Goal: Task Accomplishment & Management: Manage account settings

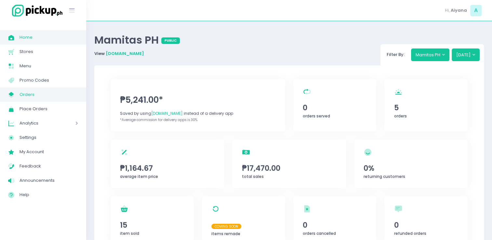
click at [27, 98] on span "Orders" at bounding box center [49, 94] width 59 height 8
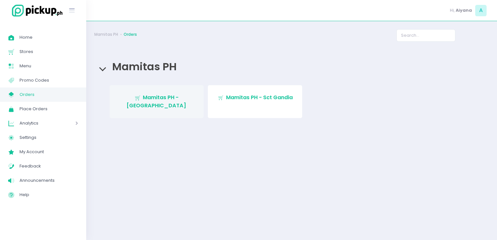
click at [147, 95] on span "Mamitas PH - Blue Ridge" at bounding box center [156, 101] width 60 height 15
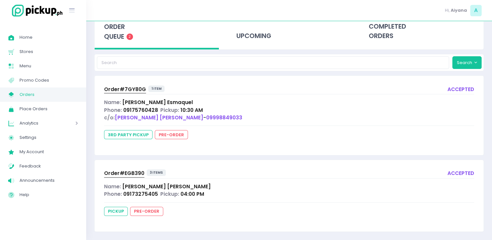
scroll to position [42, 0]
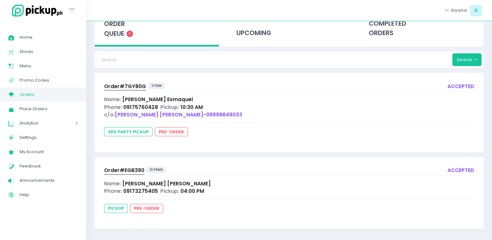
click at [284, 99] on div "Name: Patricia Esmaquel" at bounding box center [289, 99] width 370 height 7
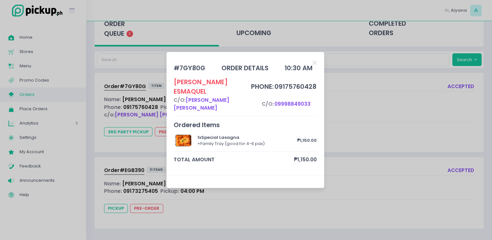
click at [284, 100] on span "09998849033" at bounding box center [292, 103] width 36 height 7
click at [316, 66] on button "Close" at bounding box center [314, 62] width 4 height 7
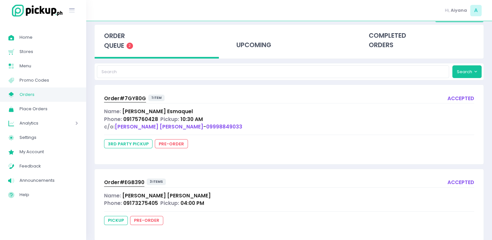
scroll to position [29, 0]
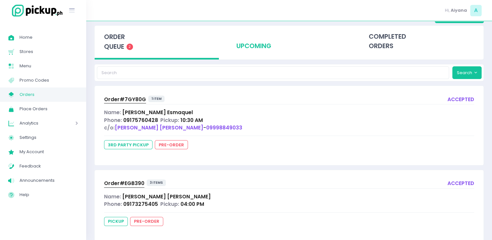
click at [256, 44] on div "upcoming" at bounding box center [289, 42] width 124 height 32
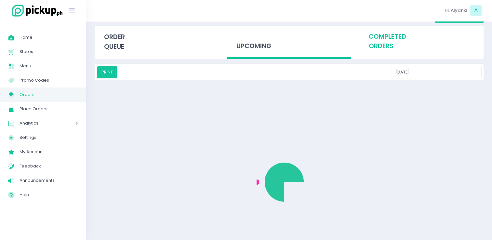
scroll to position [0, 0]
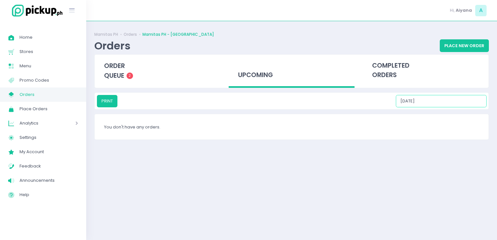
click at [443, 96] on input "09/06/2025" at bounding box center [441, 101] width 91 height 12
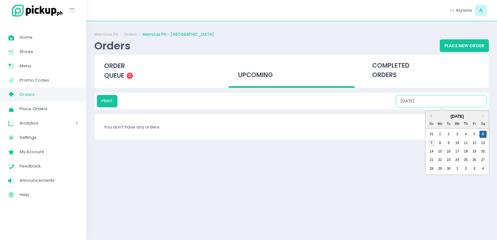
click at [430, 142] on div "7" at bounding box center [431, 142] width 7 height 7
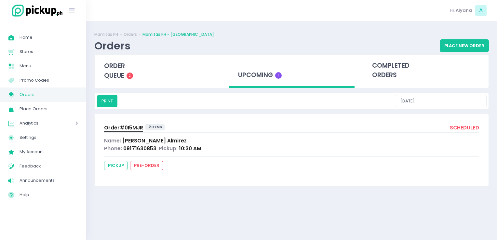
click at [442, 93] on div "PRINT 09/07/2025" at bounding box center [292, 101] width 394 height 17
click at [444, 101] on input "09/07/2025" at bounding box center [441, 101] width 91 height 12
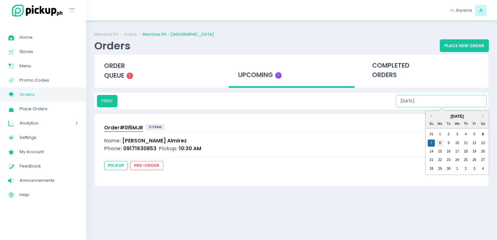
click at [441, 143] on div "8" at bounding box center [439, 142] width 7 height 7
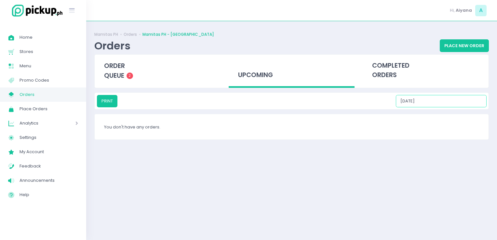
click at [446, 103] on input "09/08/2025" at bounding box center [441, 101] width 91 height 12
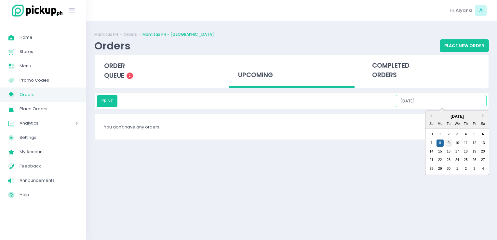
click at [447, 140] on div "9" at bounding box center [448, 142] width 7 height 7
click at [447, 106] on input "09/09/2025" at bounding box center [441, 101] width 91 height 12
click at [456, 142] on div "10" at bounding box center [457, 142] width 7 height 7
click at [441, 98] on input "09/10/2025" at bounding box center [441, 101] width 91 height 12
click at [464, 140] on div "11" at bounding box center [465, 142] width 7 height 7
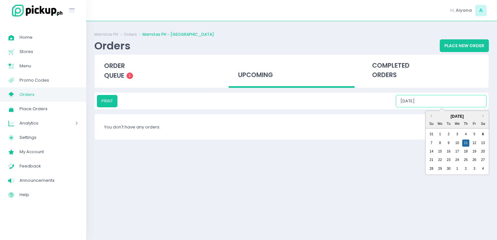
click at [444, 102] on input "09/11/2025" at bounding box center [441, 101] width 91 height 12
click at [474, 141] on div "12" at bounding box center [473, 142] width 7 height 7
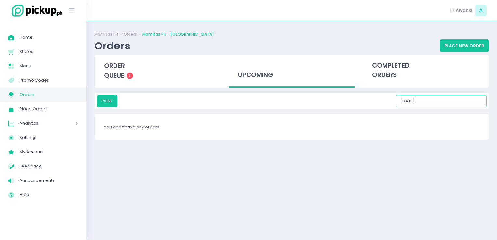
click at [447, 105] on input "09/12/2025" at bounding box center [441, 101] width 91 height 12
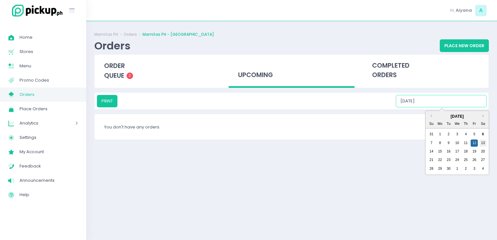
click at [483, 142] on div "13" at bounding box center [482, 142] width 7 height 7
click at [443, 102] on input "09/13/2025" at bounding box center [441, 101] width 91 height 12
click at [429, 153] on div "14" at bounding box center [431, 151] width 7 height 7
click at [436, 97] on input "09/14/2025" at bounding box center [441, 101] width 91 height 12
click at [439, 152] on div "15" at bounding box center [439, 151] width 7 height 7
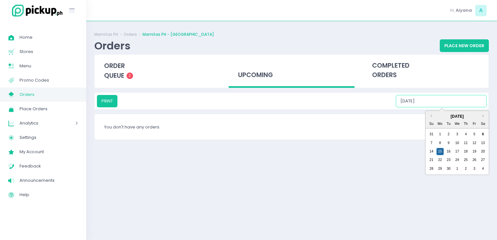
click at [439, 105] on input "09/15/2025" at bounding box center [441, 101] width 91 height 12
click at [448, 154] on div "16" at bounding box center [448, 151] width 7 height 7
click at [445, 102] on input "09/16/2025" at bounding box center [441, 101] width 91 height 12
click at [457, 150] on div "17" at bounding box center [457, 151] width 7 height 7
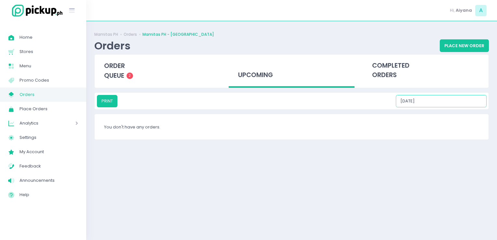
click at [446, 100] on input "09/17/2025" at bounding box center [441, 101] width 91 height 12
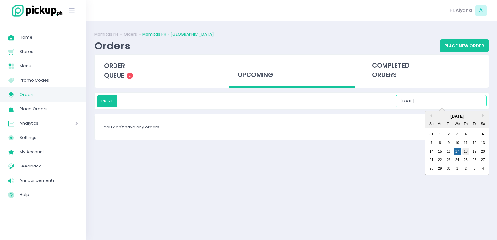
click at [465, 149] on div "18" at bounding box center [465, 151] width 7 height 7
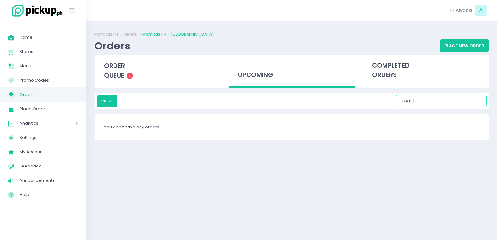
click at [451, 103] on input "09/18/2025" at bounding box center [441, 101] width 91 height 12
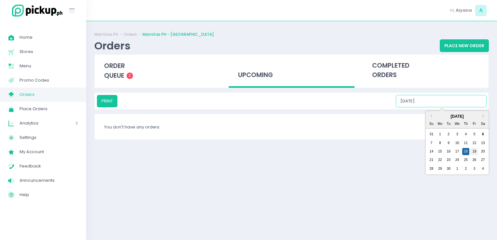
click at [476, 154] on div "19" at bounding box center [473, 151] width 7 height 7
click at [446, 101] on input "09/19/2025" at bounding box center [441, 101] width 91 height 12
click at [481, 150] on div "20" at bounding box center [482, 151] width 7 height 7
drag, startPoint x: 443, startPoint y: 99, endPoint x: 431, endPoint y: 159, distance: 61.7
click at [431, 107] on div "PRINT 09/20/2025 Previous Month Next Month September 2025 Su Mo Tu We Th Fr Sa …" at bounding box center [292, 101] width 390 height 12
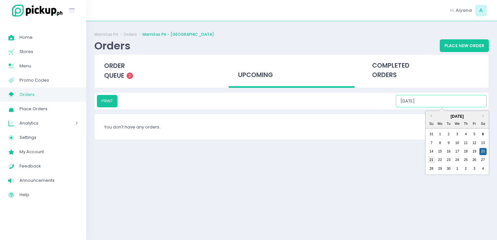
click at [431, 159] on div "21" at bounding box center [431, 159] width 7 height 7
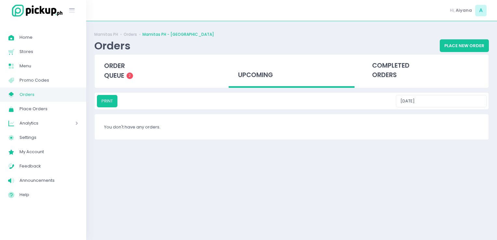
drag, startPoint x: 441, startPoint y: 108, endPoint x: 441, endPoint y: 104, distance: 4.6
click at [441, 104] on div "PRINT 09/21/2025" at bounding box center [292, 101] width 394 height 17
click at [441, 104] on input "09/21/2025" at bounding box center [441, 101] width 91 height 12
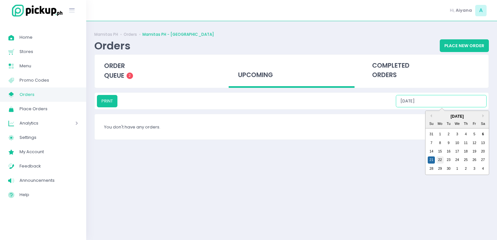
click at [438, 159] on div "22" at bounding box center [439, 159] width 7 height 7
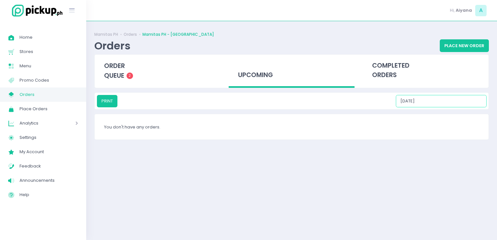
click at [437, 107] on input "09/22/2025" at bounding box center [441, 101] width 91 height 12
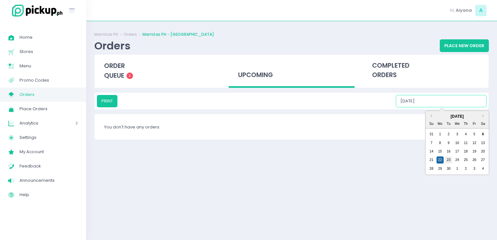
click at [447, 160] on div "23" at bounding box center [448, 159] width 7 height 7
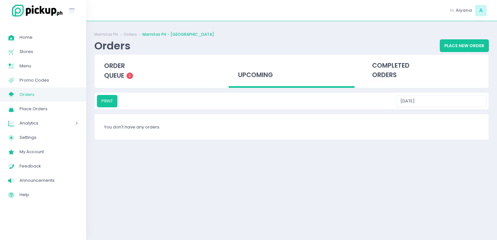
click at [441, 91] on div "Mamitas PH Orders Mamitas PH - Blue Ridge Orders Place New Order order queue 2 …" at bounding box center [291, 130] width 411 height 203
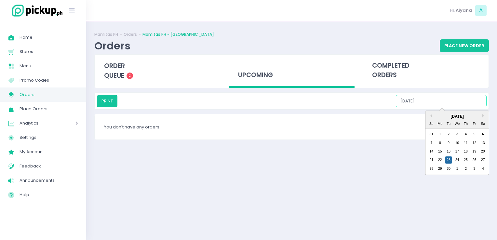
click at [443, 99] on input "09/23/2025" at bounding box center [441, 101] width 91 height 12
click at [456, 161] on div "24" at bounding box center [457, 159] width 7 height 7
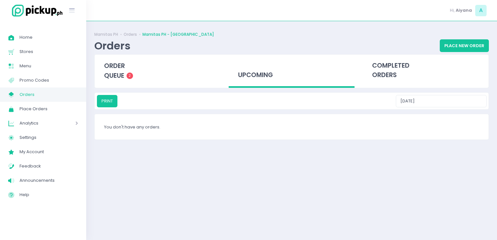
drag, startPoint x: 440, startPoint y: 89, endPoint x: 443, endPoint y: 100, distance: 11.1
click at [443, 100] on div "Mamitas PH Orders Mamitas PH - Blue Ridge Orders Place New Order order queue 2 …" at bounding box center [291, 130] width 411 height 203
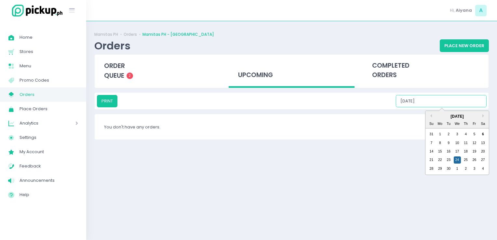
click at [443, 100] on input "09/24/2025" at bounding box center [441, 101] width 91 height 12
click at [466, 159] on div "25" at bounding box center [465, 159] width 7 height 7
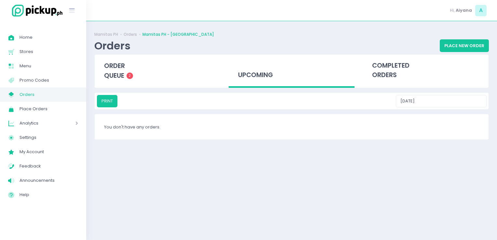
click at [447, 108] on div "PRINT 09/25/2025" at bounding box center [292, 101] width 394 height 17
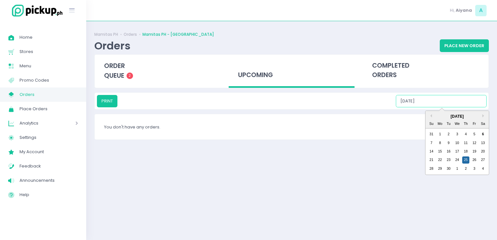
click at [446, 104] on input "09/25/2025" at bounding box center [441, 101] width 91 height 12
click at [473, 163] on div "26" at bounding box center [473, 159] width 7 height 7
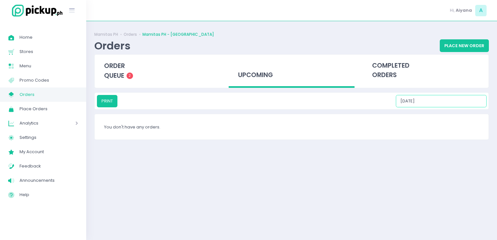
click at [449, 96] on input "09/26/2025" at bounding box center [441, 101] width 91 height 12
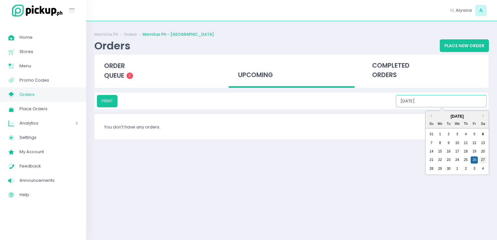
click at [482, 159] on div "27" at bounding box center [482, 159] width 7 height 7
click at [437, 102] on input "09/27/2025" at bounding box center [441, 101] width 91 height 12
click at [430, 165] on div "28" at bounding box center [431, 168] width 7 height 7
click at [435, 103] on input "09/28/2025" at bounding box center [441, 101] width 91 height 12
click at [440, 167] on div "29" at bounding box center [439, 168] width 7 height 7
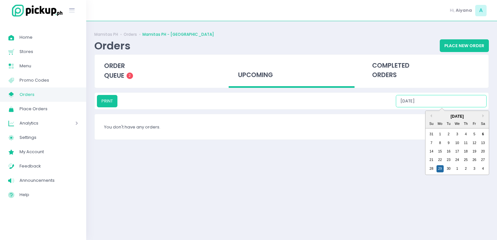
click at [439, 102] on input "09/29/2025" at bounding box center [441, 101] width 91 height 12
click at [447, 167] on div "30" at bounding box center [448, 168] width 7 height 7
type input "09/30/2025"
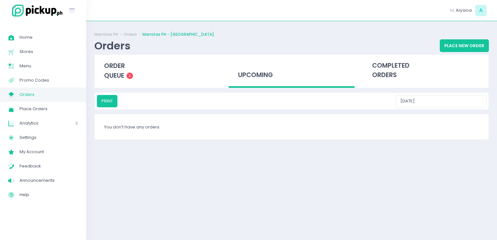
click at [45, 93] on span "Orders" at bounding box center [49, 94] width 59 height 8
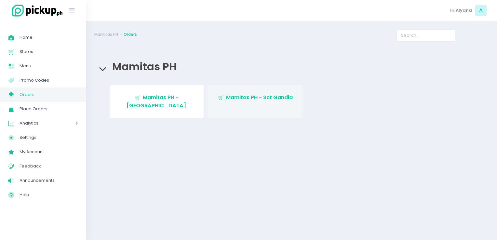
click at [249, 107] on link "Stockholm-icons / Shopping / Cart1 Created with Sketch. Mamitas PH - Sct Gandia" at bounding box center [255, 101] width 94 height 33
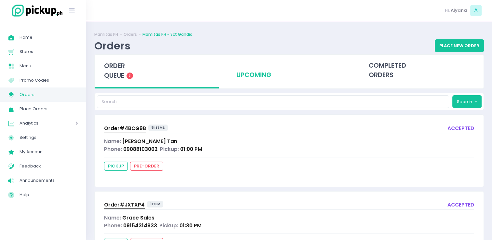
click at [244, 73] on div "upcoming" at bounding box center [289, 71] width 124 height 32
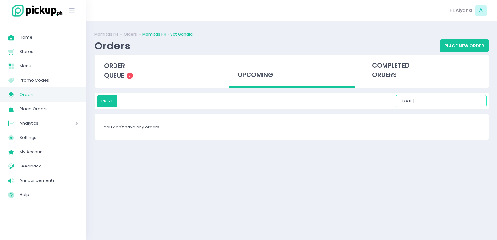
click at [436, 101] on input "09/06/2025" at bounding box center [441, 101] width 91 height 12
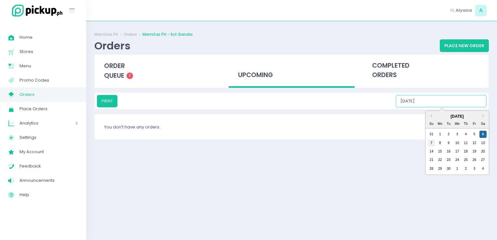
click at [432, 145] on div "7" at bounding box center [431, 142] width 7 height 7
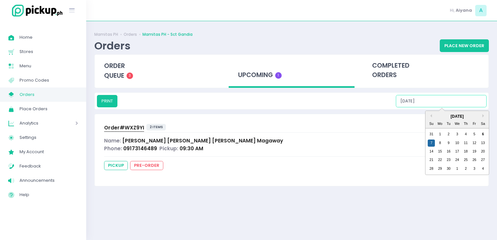
click at [441, 100] on input "09/07/2025" at bounding box center [441, 101] width 91 height 12
click at [441, 144] on div "8" at bounding box center [439, 142] width 7 height 7
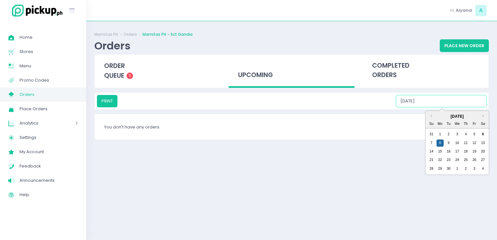
click at [437, 97] on input "09/08/2025" at bounding box center [441, 101] width 91 height 12
click at [449, 143] on div "9" at bounding box center [448, 142] width 7 height 7
click at [443, 101] on input "09/09/2025" at bounding box center [441, 101] width 91 height 12
click at [456, 142] on div "10" at bounding box center [457, 142] width 7 height 7
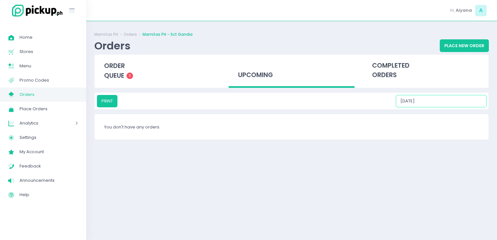
click at [443, 104] on input "09/10/2025" at bounding box center [441, 101] width 91 height 12
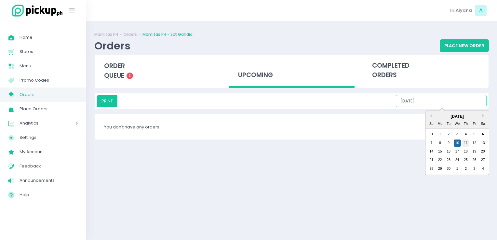
click at [464, 142] on div "11" at bounding box center [465, 142] width 7 height 7
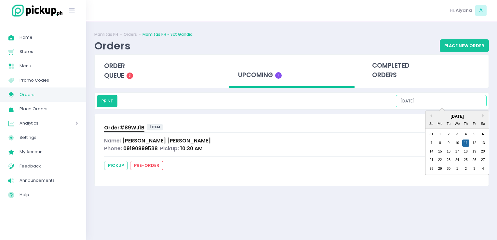
click at [437, 102] on input "09/11/2025" at bounding box center [441, 101] width 91 height 12
click at [475, 140] on div "12" at bounding box center [473, 142] width 7 height 7
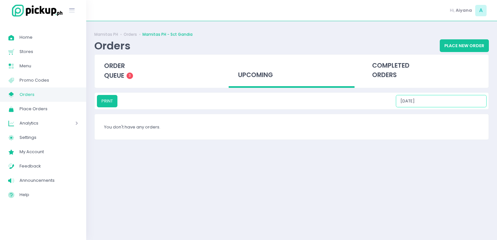
click at [449, 103] on input "09/12/2025" at bounding box center [441, 101] width 91 height 12
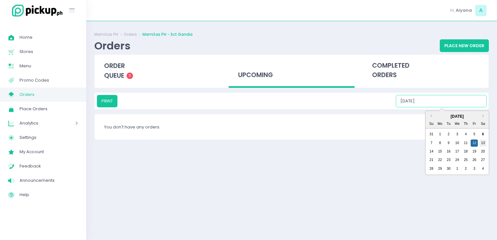
click at [483, 142] on div "13" at bounding box center [482, 142] width 7 height 7
click at [445, 103] on input "09/13/2025" at bounding box center [441, 101] width 91 height 12
click at [431, 150] on div "14" at bounding box center [431, 151] width 7 height 7
click at [438, 99] on input "09/14/2025" at bounding box center [441, 101] width 91 height 12
click at [438, 149] on div "15" at bounding box center [439, 151] width 7 height 7
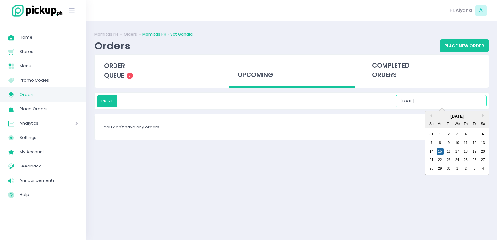
click at [436, 101] on input "09/15/2025" at bounding box center [441, 101] width 91 height 12
click at [449, 150] on div "16" at bounding box center [448, 151] width 7 height 7
click at [440, 104] on input "09/16/2025" at bounding box center [441, 101] width 91 height 12
click at [457, 153] on div "17" at bounding box center [457, 151] width 7 height 7
click at [440, 103] on input "09/17/2025" at bounding box center [441, 101] width 91 height 12
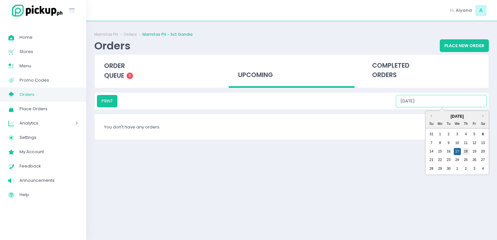
click at [467, 154] on div "18" at bounding box center [465, 151] width 7 height 7
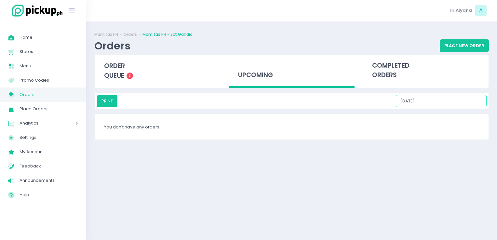
click at [440, 106] on input "09/18/2025" at bounding box center [441, 101] width 91 height 12
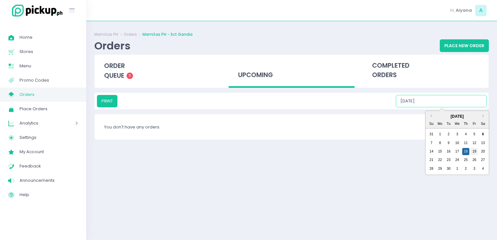
click at [477, 152] on div "19" at bounding box center [473, 151] width 7 height 7
click at [439, 104] on input "09/19/2025" at bounding box center [441, 101] width 91 height 12
click at [482, 152] on div "20" at bounding box center [482, 151] width 7 height 7
click at [443, 98] on input "09/20/2025" at bounding box center [441, 101] width 91 height 12
click at [430, 159] on div "21" at bounding box center [431, 159] width 7 height 7
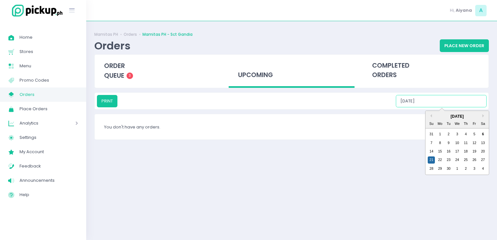
click at [440, 103] on input "09/21/2025" at bounding box center [441, 101] width 91 height 12
click at [437, 160] on div "22" at bounding box center [439, 159] width 7 height 7
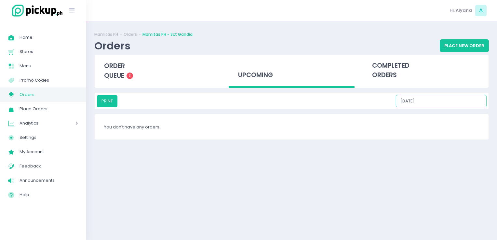
click at [439, 99] on input "09/22/2025" at bounding box center [441, 101] width 91 height 12
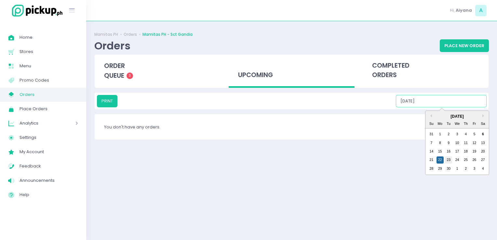
click at [447, 160] on div "23" at bounding box center [448, 159] width 7 height 7
click at [440, 95] on input "09/23/2025" at bounding box center [441, 101] width 91 height 12
click at [456, 159] on div "24" at bounding box center [457, 159] width 7 height 7
click at [439, 99] on input "09/24/2025" at bounding box center [441, 101] width 91 height 12
click at [465, 161] on div "25" at bounding box center [465, 159] width 7 height 7
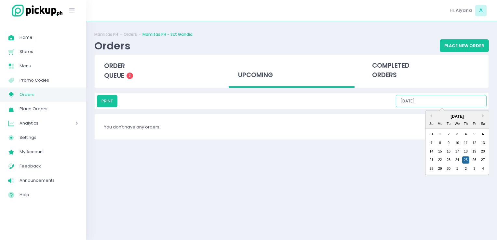
click at [448, 103] on input "09/25/2025" at bounding box center [441, 101] width 91 height 12
click at [473, 161] on div "26" at bounding box center [473, 159] width 7 height 7
click at [441, 102] on input "09/26/2025" at bounding box center [441, 101] width 91 height 12
click at [481, 160] on div "27" at bounding box center [482, 159] width 7 height 7
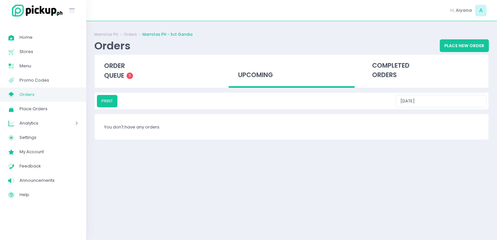
drag, startPoint x: 445, startPoint y: 107, endPoint x: 443, endPoint y: 104, distance: 4.0
click at [443, 104] on div "PRINT 09/27/2025" at bounding box center [292, 101] width 394 height 17
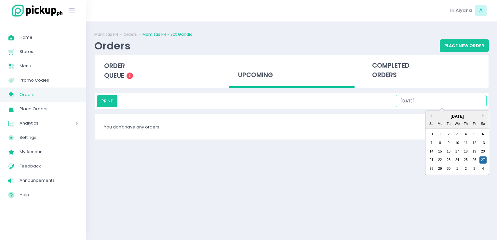
click at [443, 104] on input "09/27/2025" at bounding box center [441, 101] width 91 height 12
click at [430, 170] on div "28 29 30 1 2 3 4" at bounding box center [457, 169] width 60 height 8
click at [430, 170] on div "28" at bounding box center [431, 168] width 7 height 7
click at [429, 100] on input "09/28/2025" at bounding box center [441, 101] width 91 height 12
click at [439, 170] on div "29" at bounding box center [439, 168] width 7 height 7
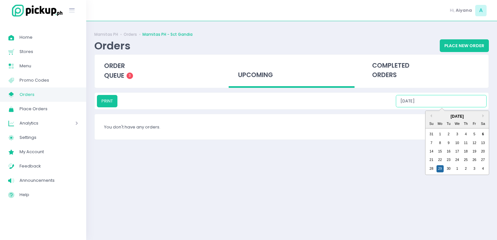
click at [443, 103] on input "09/29/2025" at bounding box center [441, 101] width 91 height 12
click at [447, 166] on div "30" at bounding box center [448, 168] width 7 height 7
type input "09/30/2025"
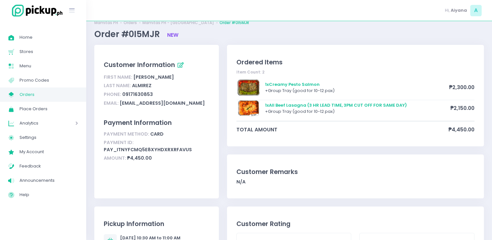
scroll to position [26, 0]
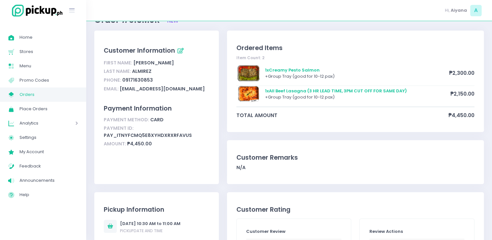
click at [35, 88] on link "My Store Created with Sketch. Orders" at bounding box center [43, 94] width 86 height 14
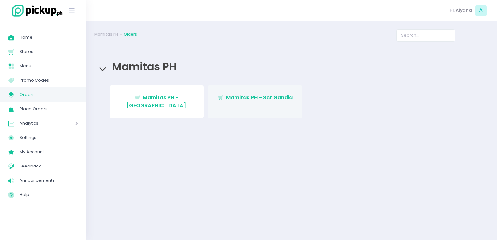
click at [245, 102] on link "Stockholm-icons / Shopping / Cart1 Created with Sketch. Mamitas PH - Sct Gandia" at bounding box center [255, 101] width 94 height 33
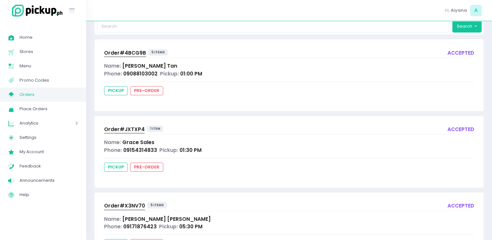
scroll to position [78, 0]
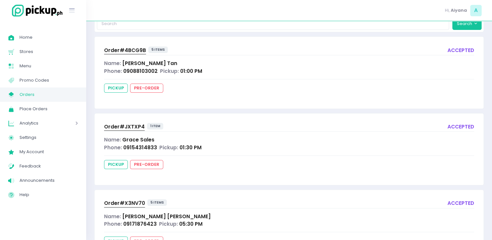
click at [140, 47] on span "Order# 4BCG9B" at bounding box center [125, 50] width 42 height 7
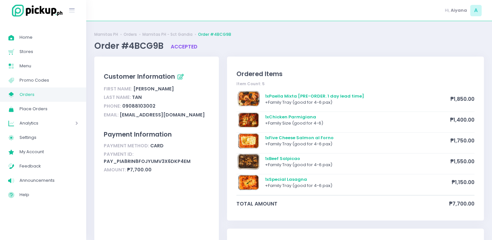
click at [41, 92] on span "Orders" at bounding box center [49, 94] width 59 height 8
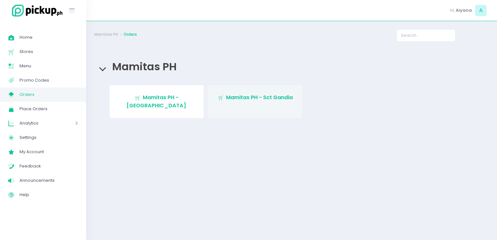
click at [259, 86] on link "Stockholm-icons / Shopping / Cart1 Created with Sketch. Mamitas PH - Sct Gandia" at bounding box center [255, 101] width 94 height 33
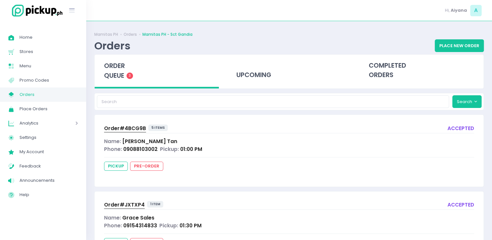
click at [130, 127] on span "Order# 4BCG9B" at bounding box center [125, 128] width 42 height 7
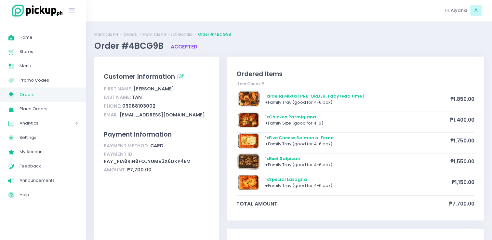
click at [43, 96] on span "Orders" at bounding box center [49, 94] width 59 height 8
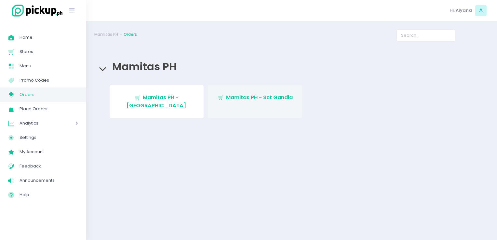
click at [226, 102] on link "Stockholm-icons / Shopping / Cart1 Created with Sketch. Mamitas PH - Sct Gandia" at bounding box center [255, 101] width 94 height 33
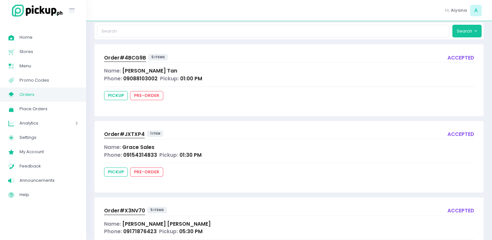
scroll to position [81, 0]
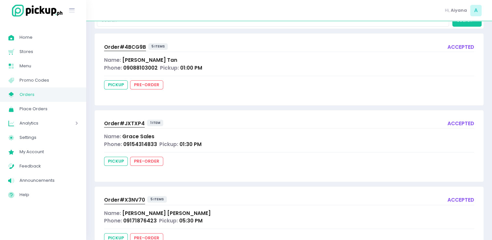
click at [137, 120] on span "Order# JXTXP4" at bounding box center [124, 123] width 41 height 7
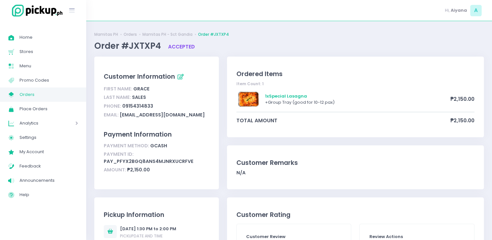
click at [51, 94] on span "Orders" at bounding box center [49, 94] width 59 height 8
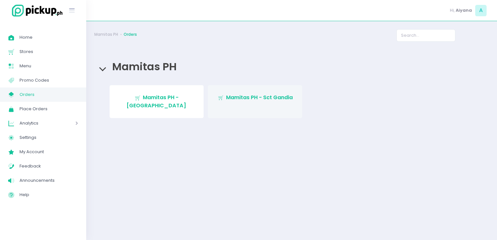
click at [256, 93] on link "Stockholm-icons / Shopping / Cart1 Created with Sketch. Mamitas PH - Sct Gandia" at bounding box center [255, 101] width 94 height 33
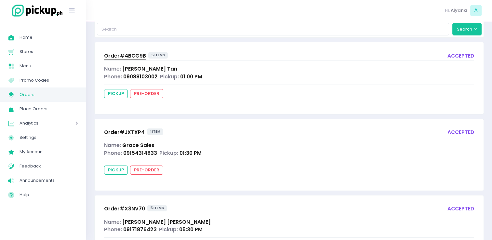
scroll to position [111, 0]
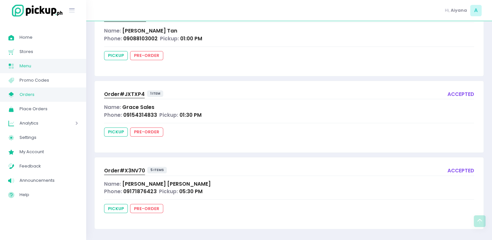
click at [55, 64] on span "Menu" at bounding box center [49, 66] width 59 height 8
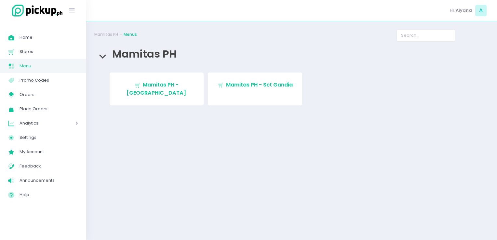
click at [155, 98] on div "Stockholm-icons / Shopping / Cart1 Created with Sketch. Mamitas PH - Blue Ridge…" at bounding box center [292, 91] width 390 height 37
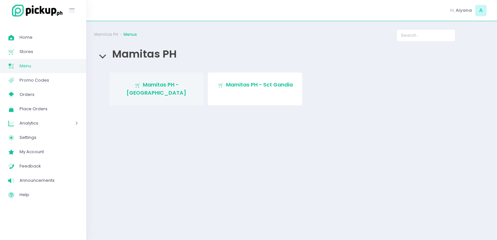
click at [153, 88] on span "Mamitas PH - Blue Ridge" at bounding box center [156, 88] width 60 height 15
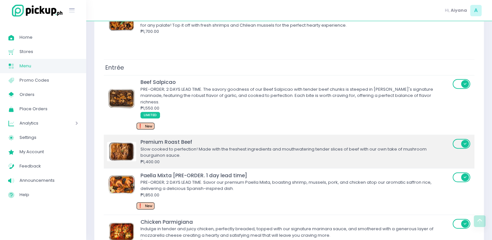
scroll to position [297, 0]
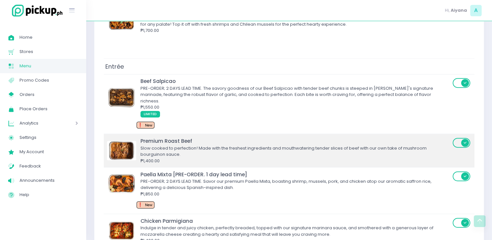
click at [457, 138] on span at bounding box center [462, 143] width 19 height 10
click at [128, 137] on input "checkbox" at bounding box center [128, 137] width 0 height 0
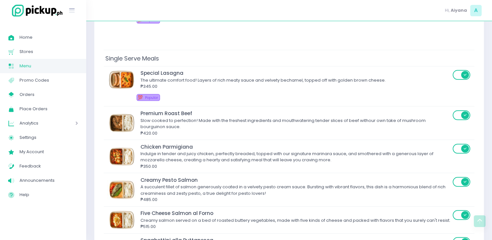
scroll to position [658, 0]
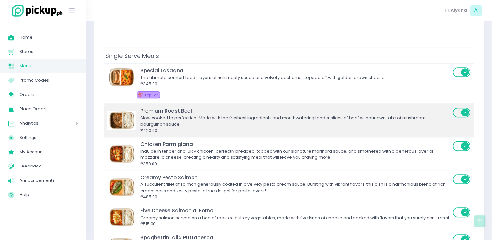
click at [456, 108] on span at bounding box center [462, 113] width 19 height 10
click at [128, 107] on input "checkbox" at bounding box center [128, 107] width 0 height 0
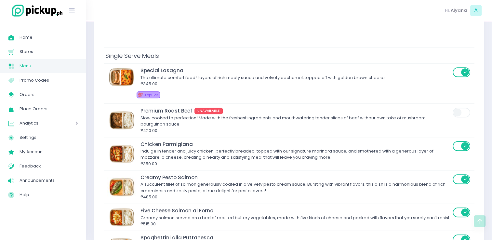
click at [17, 66] on span "Menu Created with Sketch." at bounding box center [13, 66] width 11 height 8
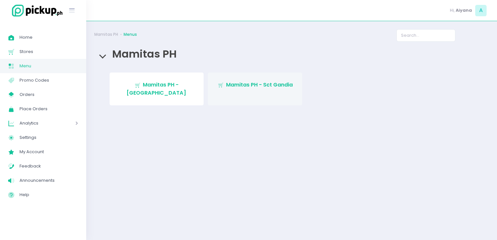
click at [255, 83] on span "Mamitas PH - Sct Gandia" at bounding box center [259, 84] width 67 height 7
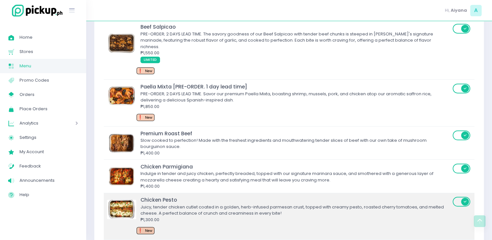
scroll to position [366, 0]
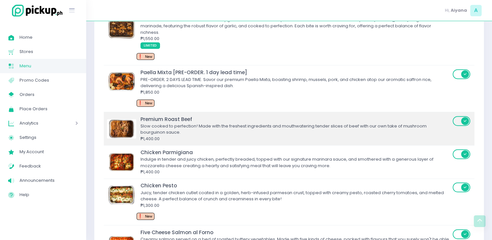
click at [460, 116] on span at bounding box center [462, 121] width 19 height 10
click at [128, 115] on input "checkbox" at bounding box center [128, 115] width 0 height 0
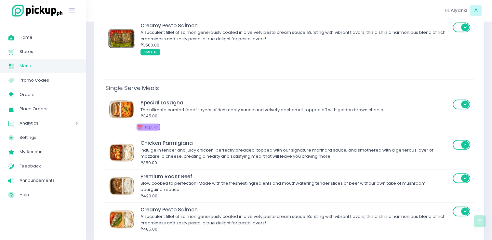
scroll to position [639, 0]
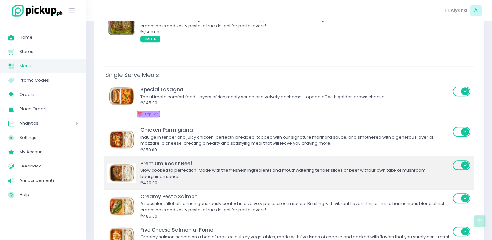
click at [459, 160] on span at bounding box center [462, 165] width 19 height 10
click at [128, 160] on input "checkbox" at bounding box center [128, 160] width 0 height 0
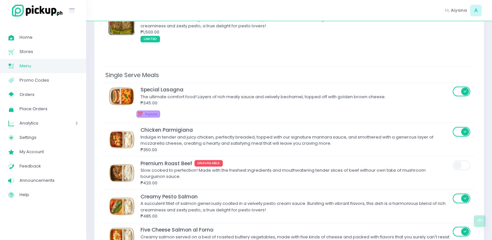
click at [44, 63] on span "Menu" at bounding box center [49, 66] width 59 height 8
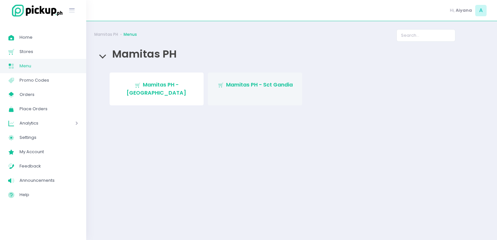
click at [237, 79] on link "Stockholm-icons / Shopping / Cart1 Created with Sketch. Mamitas PH - Sct Gandia" at bounding box center [255, 89] width 94 height 33
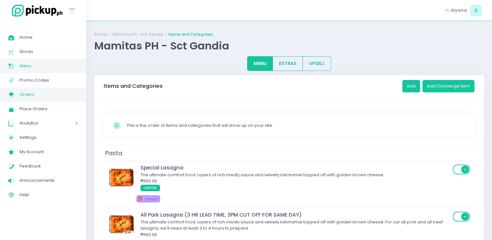
click at [52, 96] on span "Orders" at bounding box center [49, 94] width 59 height 8
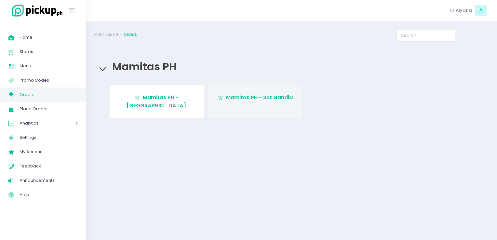
click at [236, 94] on span "Mamitas PH - Sct Gandia" at bounding box center [259, 97] width 67 height 7
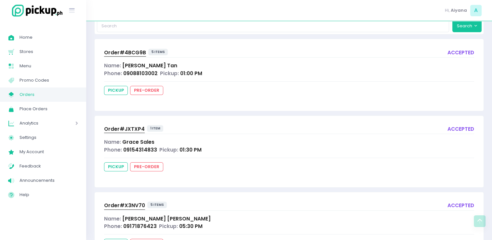
scroll to position [111, 0]
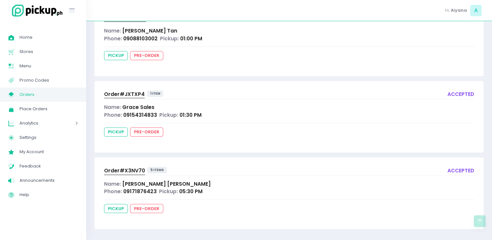
click at [121, 173] on div "Order# X3NV70" at bounding box center [124, 171] width 41 height 8
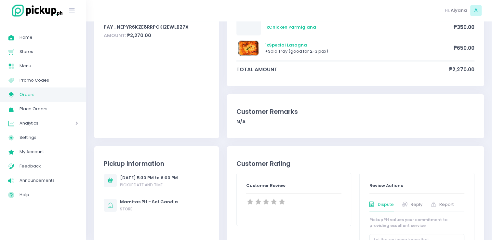
scroll to position [143, 0]
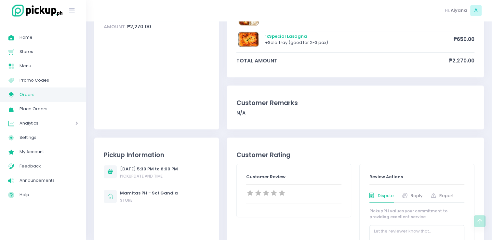
click at [26, 98] on span "Orders" at bounding box center [49, 94] width 59 height 8
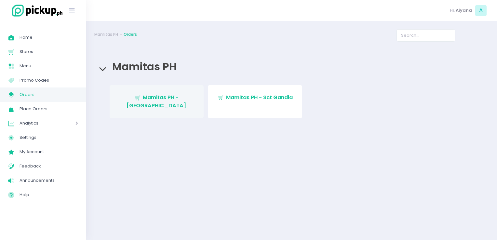
click at [164, 97] on span "Mamitas PH - Blue Ridge" at bounding box center [156, 101] width 60 height 15
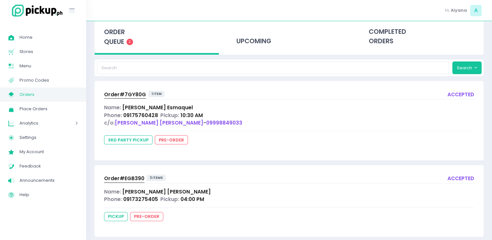
scroll to position [42, 0]
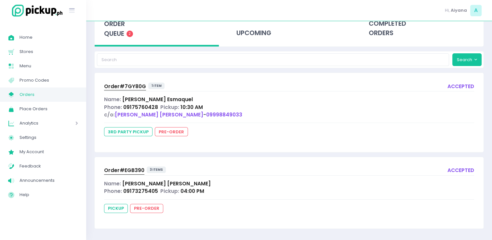
click at [127, 86] on span "Order# 7GY80G" at bounding box center [125, 86] width 42 height 7
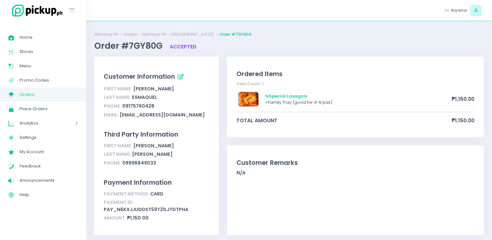
click at [38, 96] on span "Orders" at bounding box center [49, 94] width 59 height 8
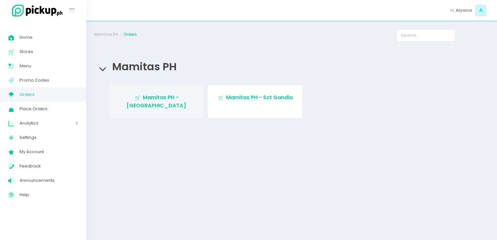
click at [165, 85] on link "Stockholm-icons / Shopping / Cart1 Created with Sketch. Mamitas PH - Blue Ridge" at bounding box center [157, 101] width 94 height 33
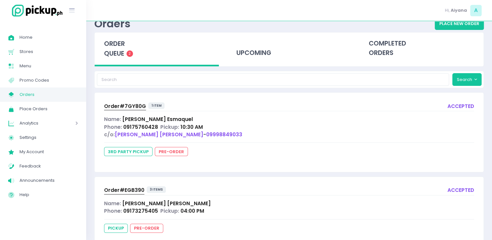
scroll to position [42, 0]
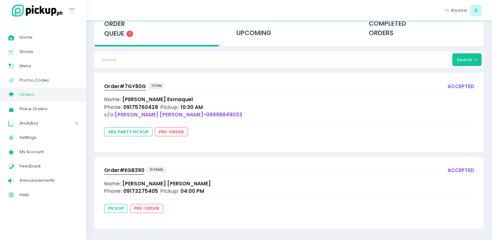
click at [130, 167] on span "Order# EGB390" at bounding box center [124, 170] width 40 height 7
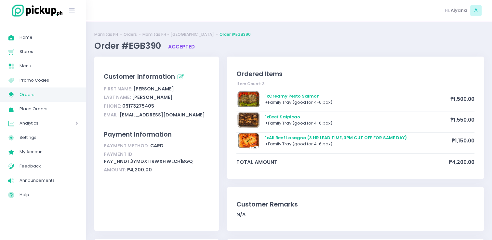
click at [29, 91] on span "Orders" at bounding box center [49, 94] width 59 height 8
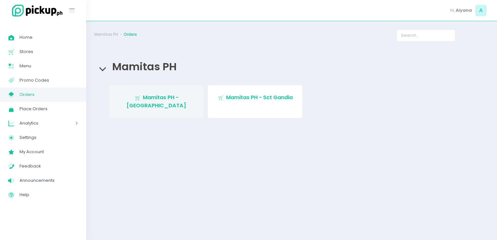
click at [187, 102] on link "Stockholm-icons / Shopping / Cart1 Created with Sketch. Mamitas PH - Blue Ridge" at bounding box center [157, 101] width 94 height 33
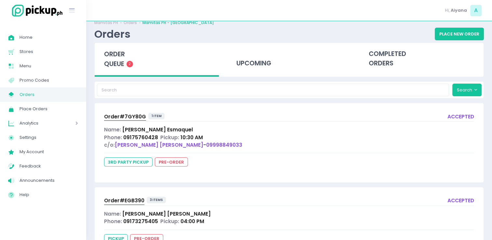
scroll to position [13, 0]
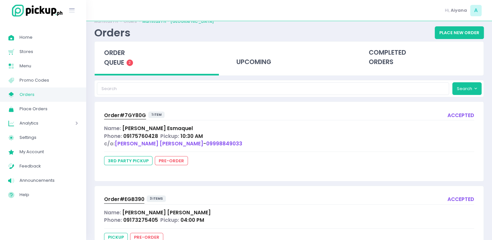
click at [137, 197] on span "Order# EGB390" at bounding box center [124, 199] width 40 height 7
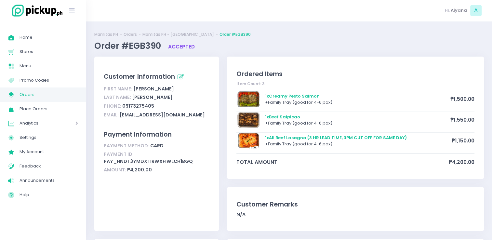
click at [20, 94] on span "Orders" at bounding box center [49, 94] width 59 height 8
